Goal: Navigation & Orientation: Find specific page/section

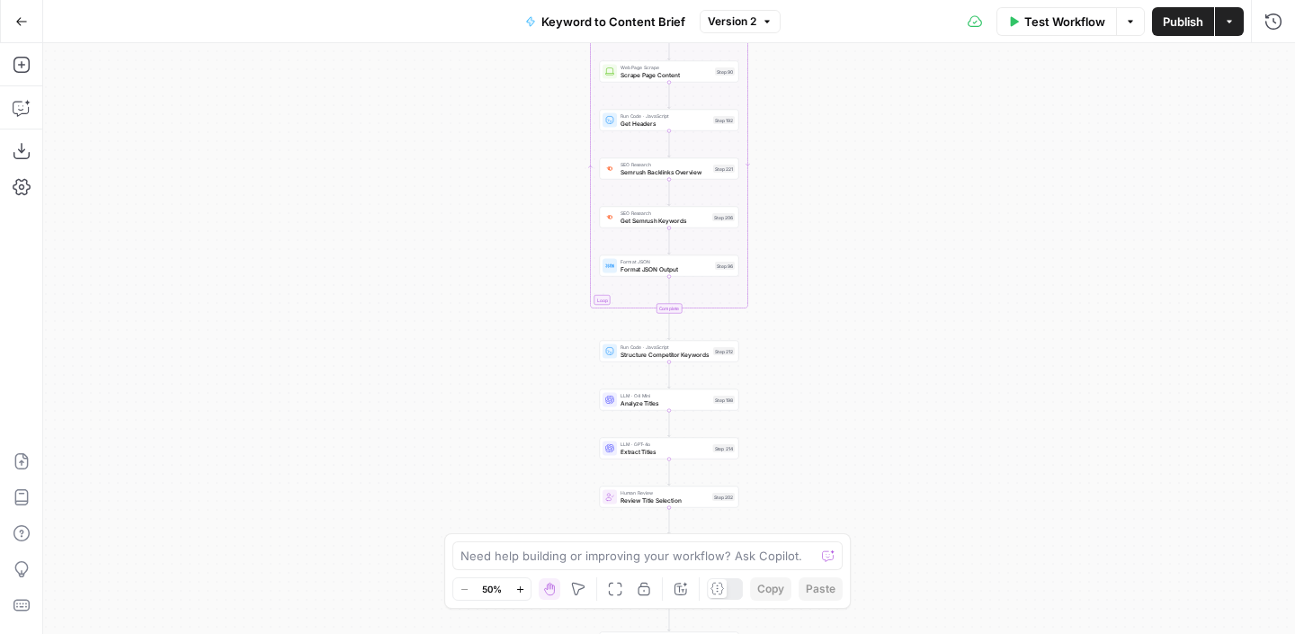
click at [16, 22] on icon "button" at bounding box center [21, 21] width 11 height 8
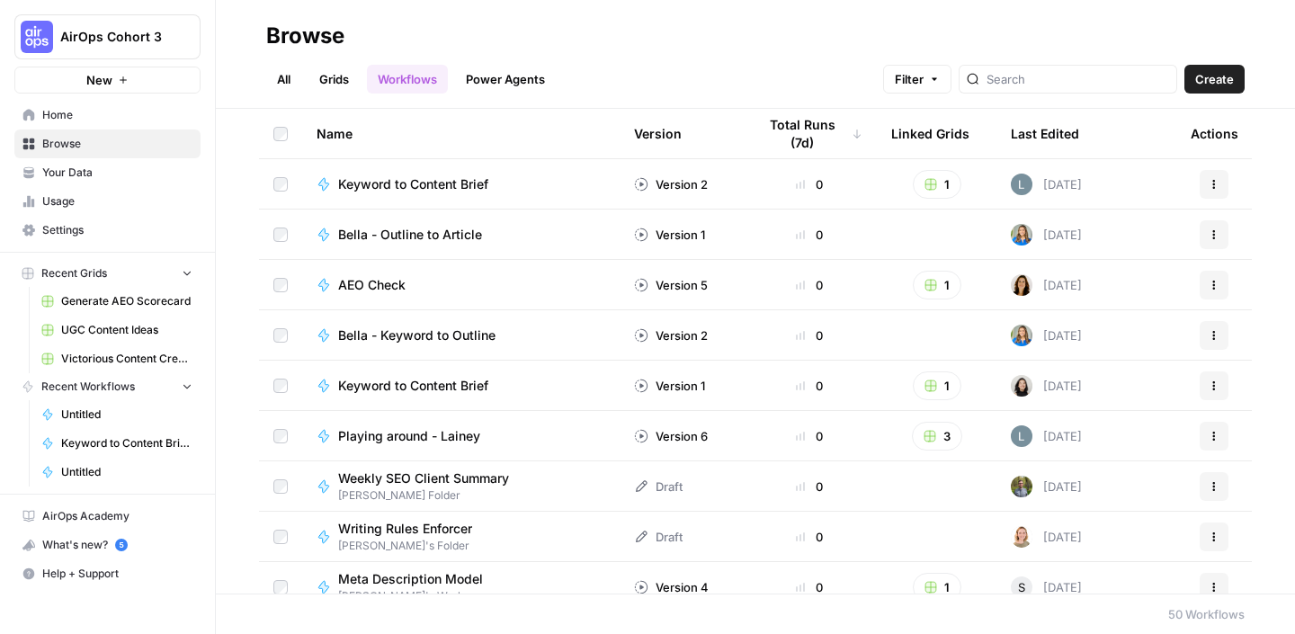
click at [150, 45] on span "AirOps Cohort 3" at bounding box center [114, 37] width 109 height 18
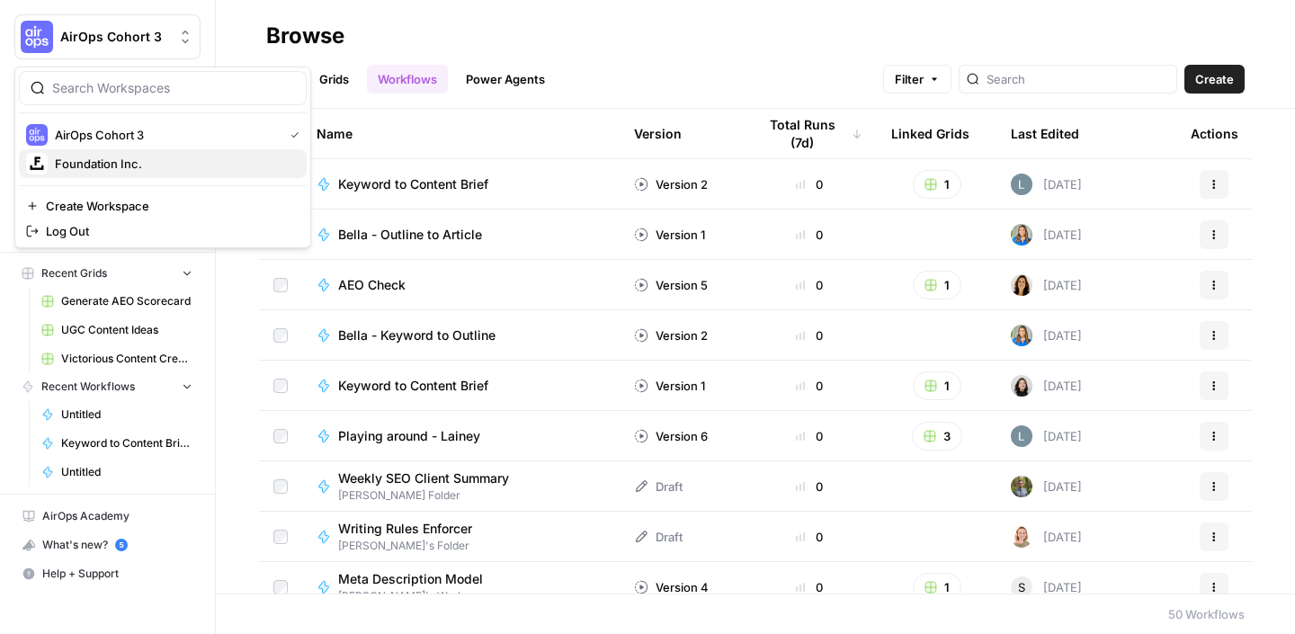
click at [158, 166] on span "Foundation Inc." at bounding box center [173, 164] width 237 height 18
